Goal: Information Seeking & Learning: Compare options

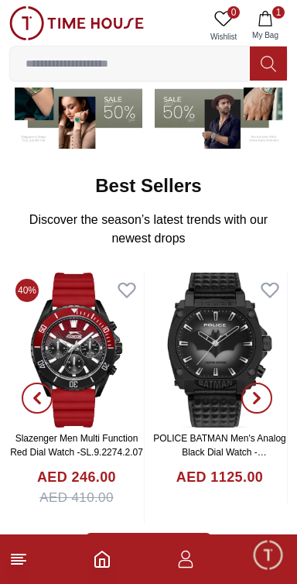
scroll to position [154, 0]
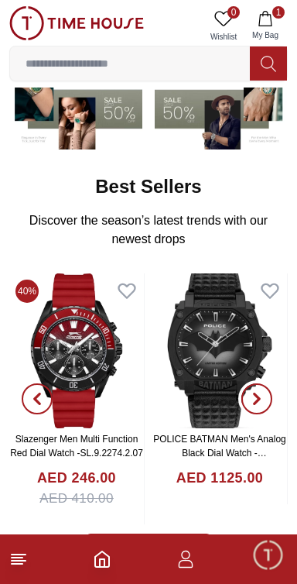
click at [259, 397] on icon "button" at bounding box center [257, 399] width 5 height 10
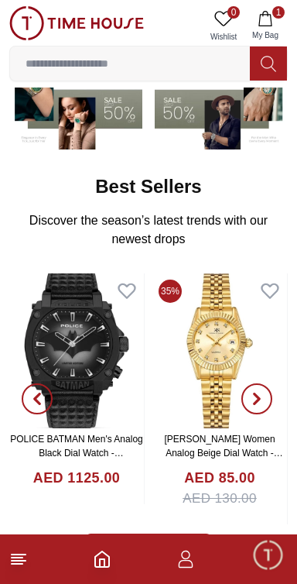
click at [263, 404] on span "button" at bounding box center [257, 398] width 31 height 31
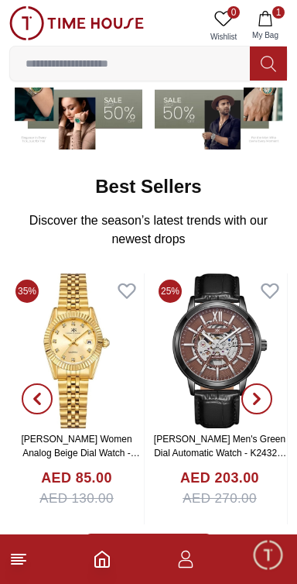
click at [84, 67] on input at bounding box center [130, 63] width 240 height 31
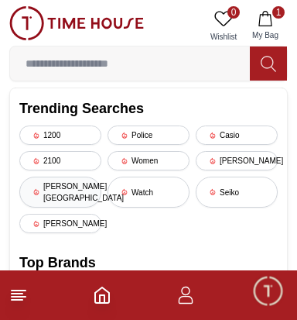
click at [57, 189] on div "[PERSON_NAME][GEOGRAPHIC_DATA]" at bounding box center [60, 192] width 82 height 31
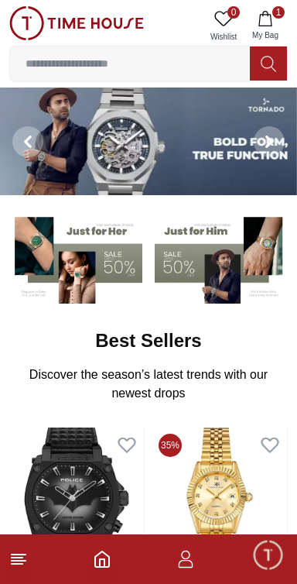
click at [81, 68] on input at bounding box center [130, 63] width 240 height 31
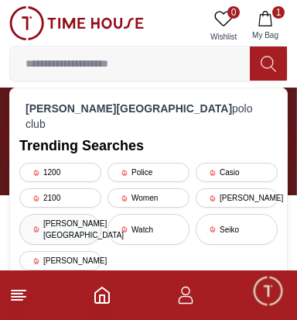
click at [70, 214] on div "[PERSON_NAME][GEOGRAPHIC_DATA]" at bounding box center [60, 229] width 82 height 31
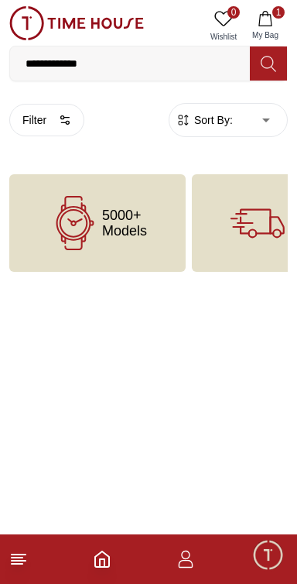
click at [114, 67] on input "**********" at bounding box center [130, 63] width 240 height 31
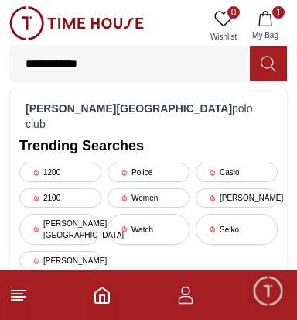
type input "**********"
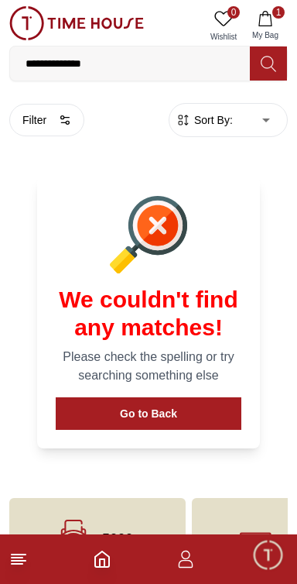
click at [163, 64] on input "**********" at bounding box center [130, 63] width 240 height 31
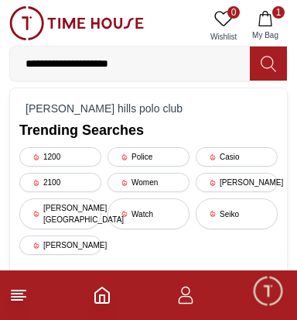
type input "**********"
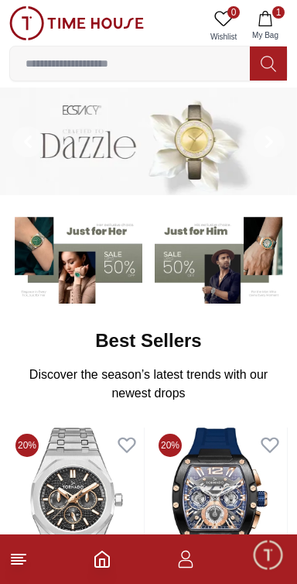
click at [278, 12] on span "1" at bounding box center [279, 12] width 12 height 12
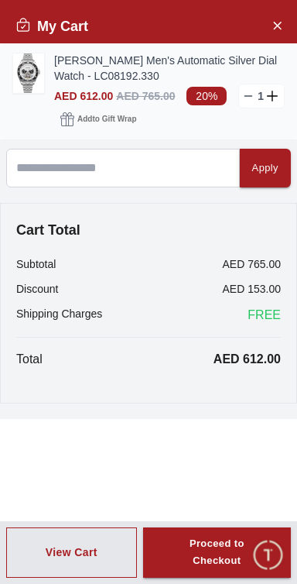
click at [98, 75] on link "[PERSON_NAME] Men's Automatic Silver Dial Watch - LC08192.330" at bounding box center [169, 68] width 231 height 31
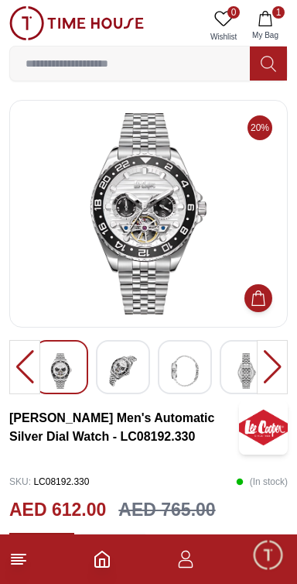
click at [247, 373] on img at bounding box center [247, 371] width 28 height 36
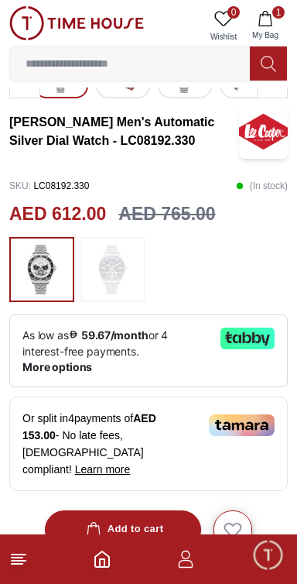
scroll to position [296, 0]
click at [53, 369] on span "More options" at bounding box center [57, 367] width 70 height 12
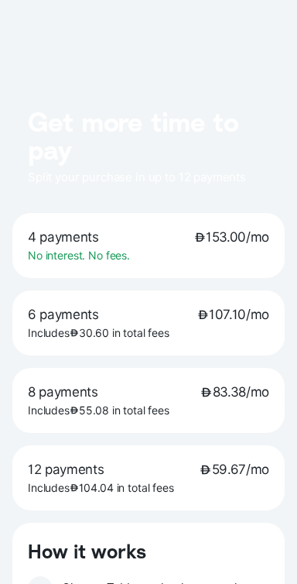
scroll to position [69, 0]
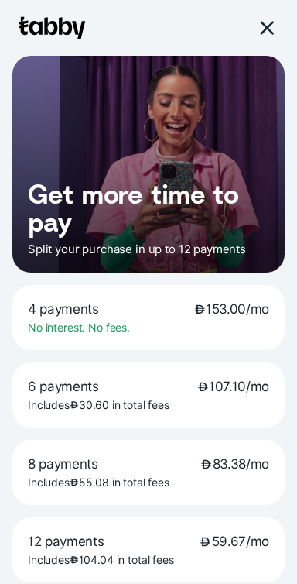
click at [267, 28] on div at bounding box center [266, 28] width 18 height 18
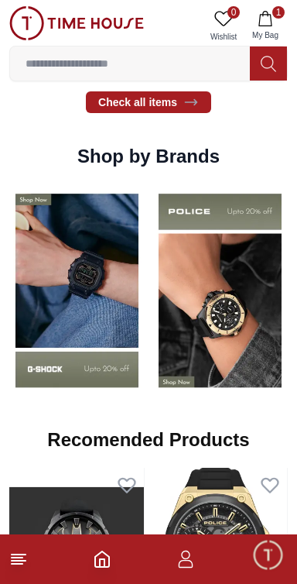
scroll to position [1107, 0]
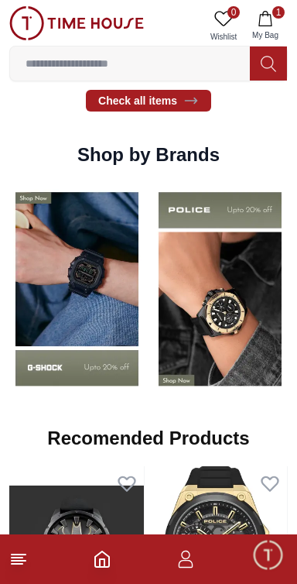
click at [59, 338] on img at bounding box center [77, 289] width 136 height 212
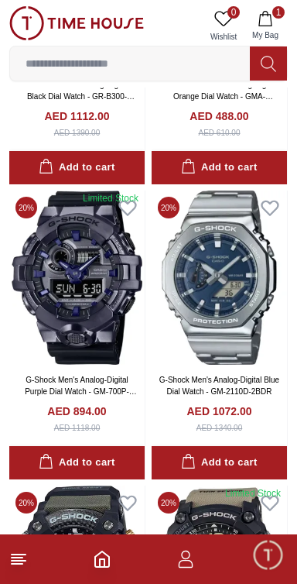
scroll to position [1272, 0]
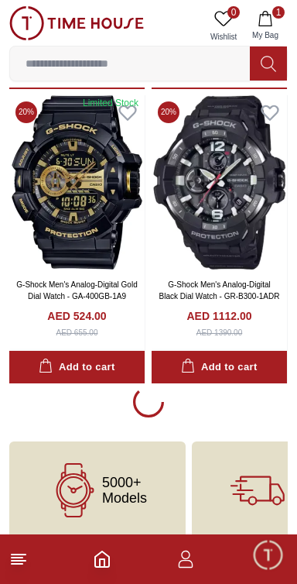
scroll to position [3073, 0]
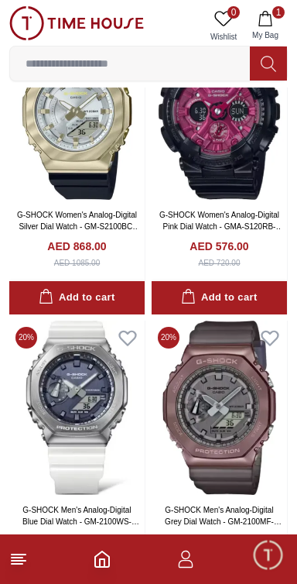
scroll to position [8219, 0]
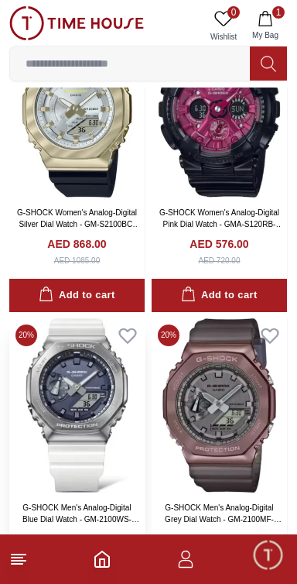
click at [70, 503] on link "G-SHOCK Men's Analog-Digital Blue Dial Watch - GM-2100WS-7ADR" at bounding box center [80, 519] width 117 height 32
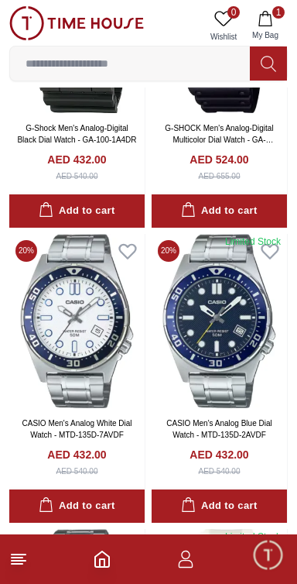
scroll to position [5059, 0]
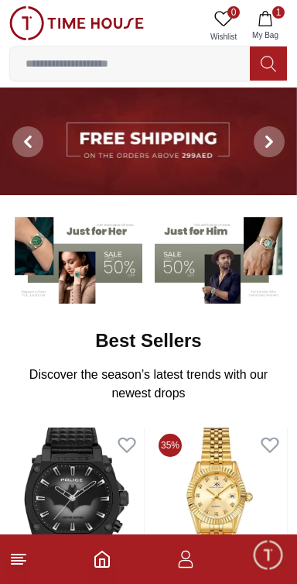
click at [93, 61] on input at bounding box center [130, 63] width 240 height 31
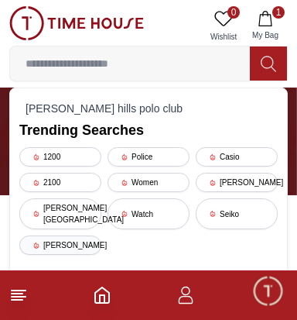
click at [41, 235] on div "[PERSON_NAME]" at bounding box center [60, 244] width 82 height 19
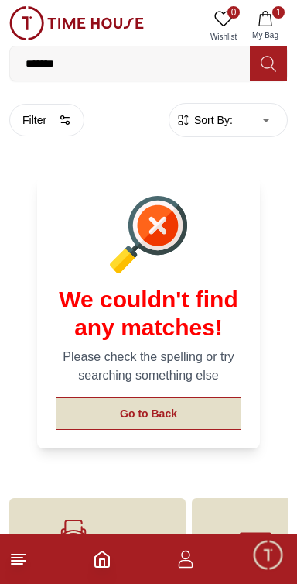
click at [104, 407] on button "Go to Back" at bounding box center [149, 413] width 186 height 33
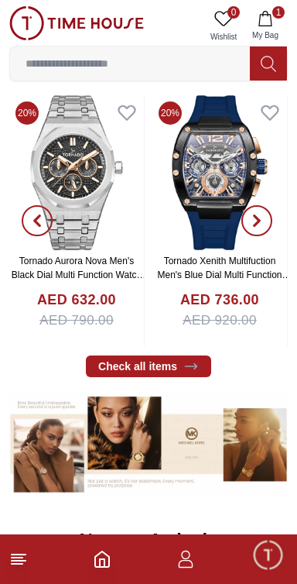
scroll to position [312, 0]
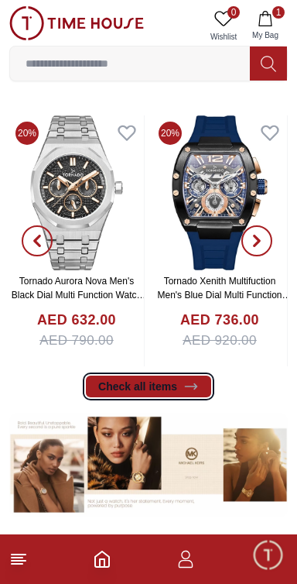
click at [129, 390] on link "Check all items" at bounding box center [148, 387] width 125 height 22
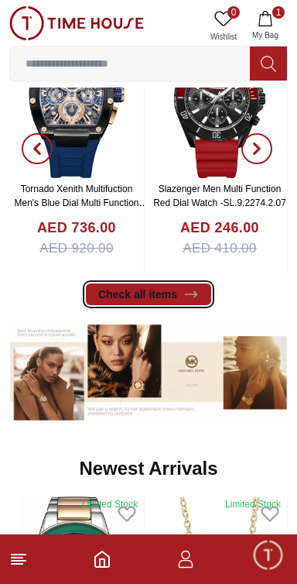
scroll to position [381, 0]
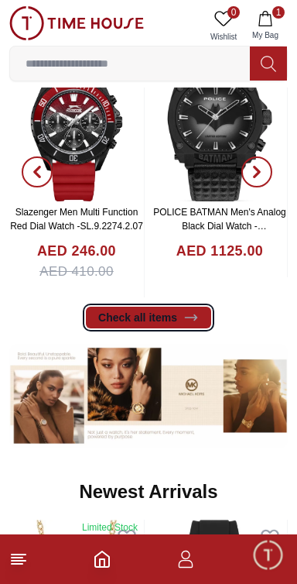
click at [146, 319] on link "Check all items" at bounding box center [148, 318] width 125 height 22
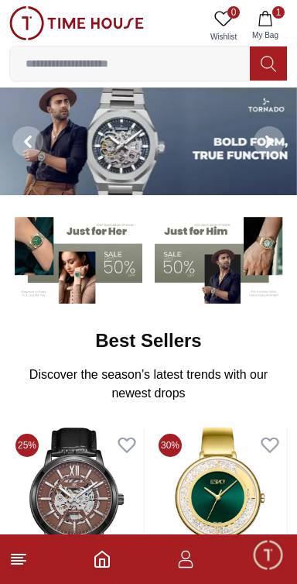
click at [121, 156] on img at bounding box center [148, 142] width 297 height 108
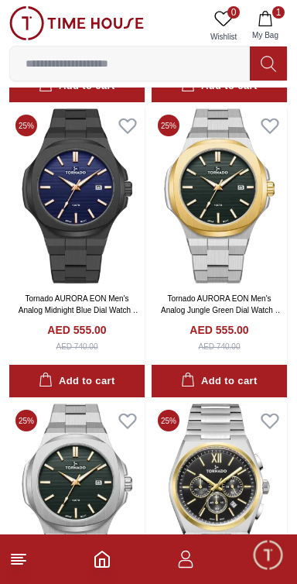
scroll to position [2131, 0]
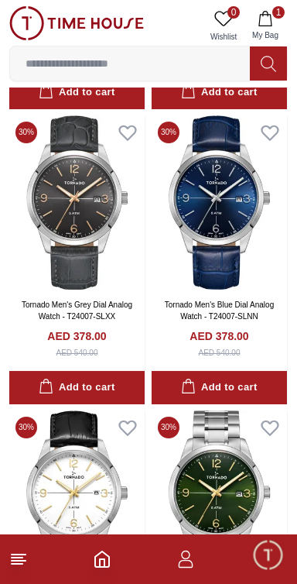
scroll to position [7166, 0]
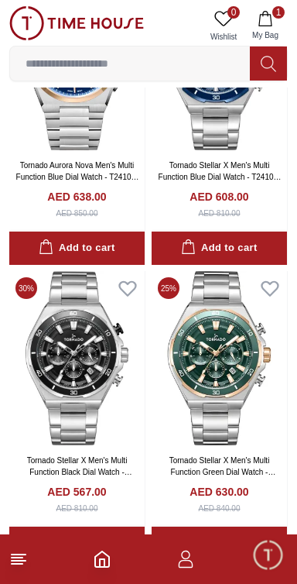
scroll to position [3071, 0]
